Goal: Task Accomplishment & Management: Use online tool/utility

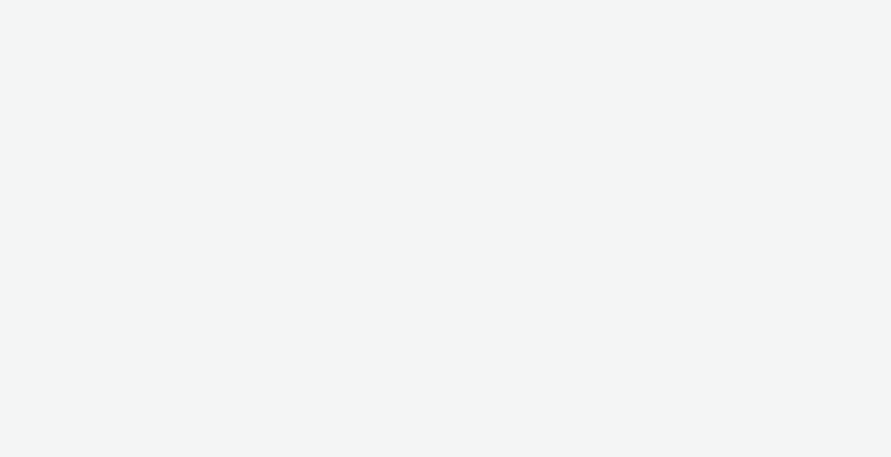
select select "2fc77e36-bb93-4aa3-9dff-dcb08e02eac6"
select select "2405a9d4-3350-4458-8d06-44f78962fa76"
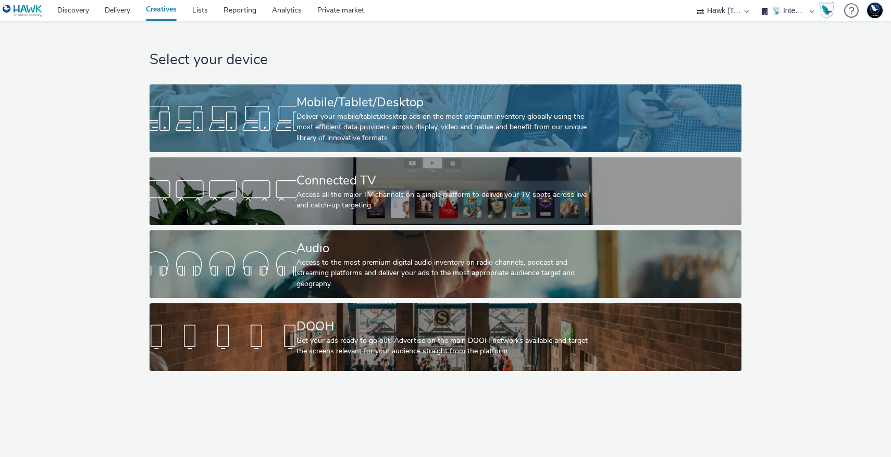
click at [251, 110] on div at bounding box center [222, 118] width 147 height 33
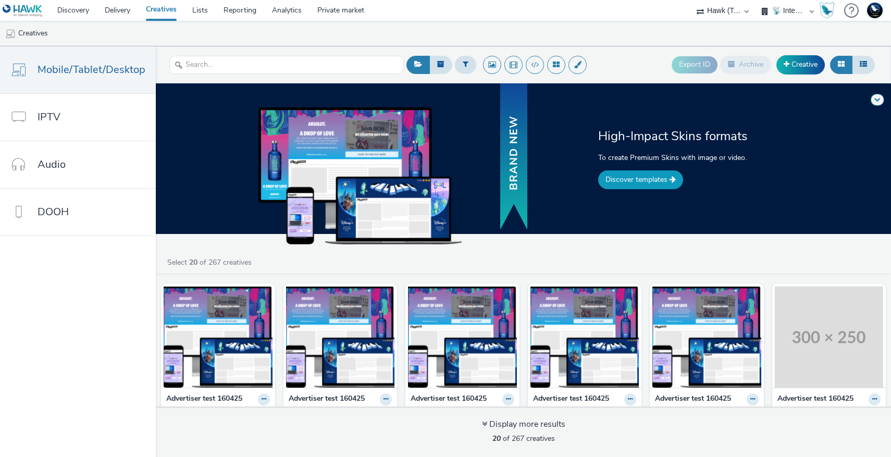
click at [627, 176] on link "Discover templates" at bounding box center [640, 179] width 85 height 19
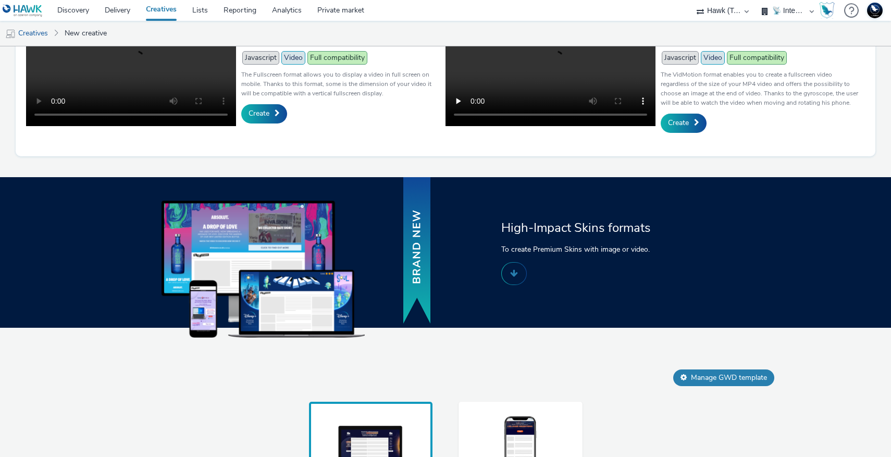
scroll to position [456, 0]
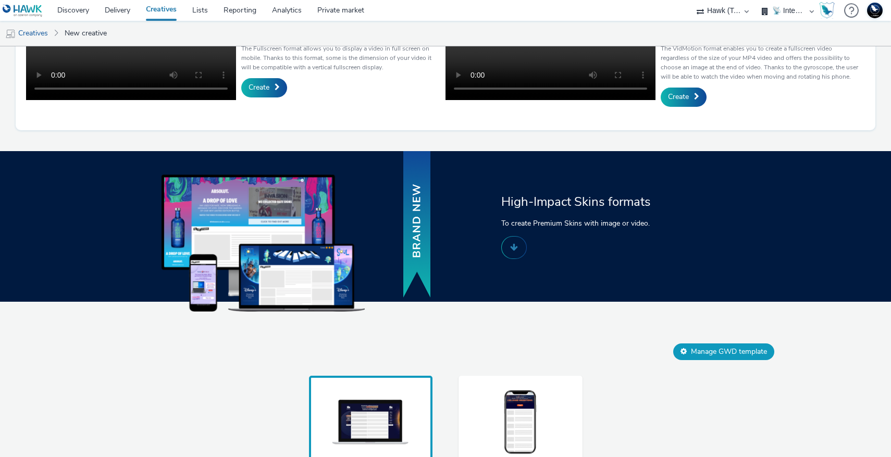
click at [696, 360] on button "Manage GWD template" at bounding box center [723, 351] width 101 height 17
